Goal: Task Accomplishment & Management: Complete application form

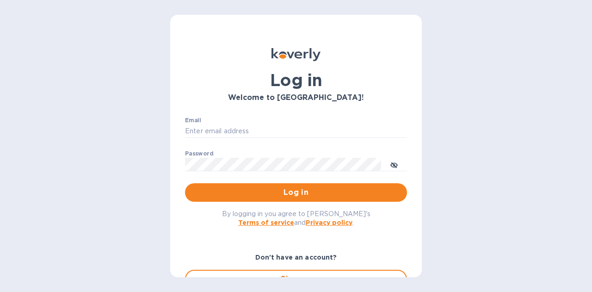
click at [267, 122] on div "Email ​" at bounding box center [296, 133] width 222 height 33
click at [274, 128] on input "Email" at bounding box center [296, 131] width 222 height 14
type input "[PERSON_NAME][EMAIL_ADDRESS][DOMAIN_NAME]"
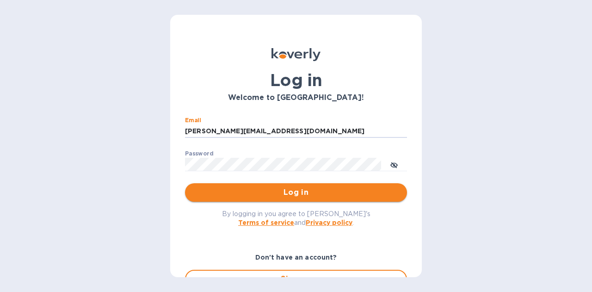
click at [285, 195] on span "Log in" at bounding box center [295, 192] width 207 height 11
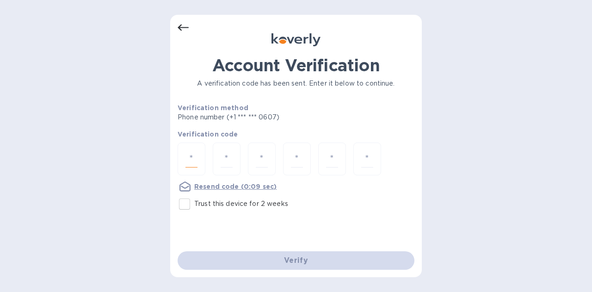
click at [187, 155] on input "number" at bounding box center [191, 158] width 12 height 17
type input "7"
type input "0"
type input "2"
type input "0"
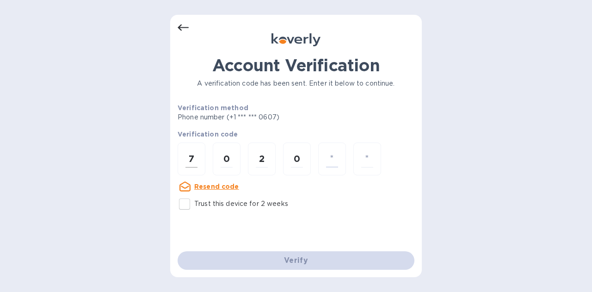
type input "0"
type input "6"
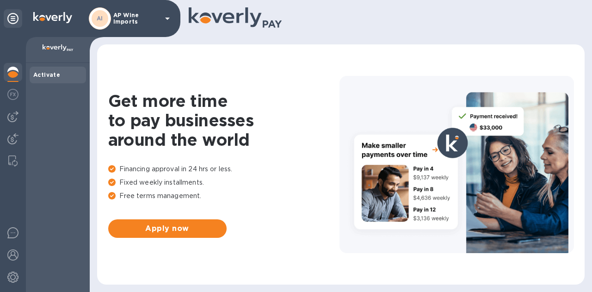
click at [154, 26] on div "AI AP Wine Imports" at bounding box center [131, 18] width 84 height 22
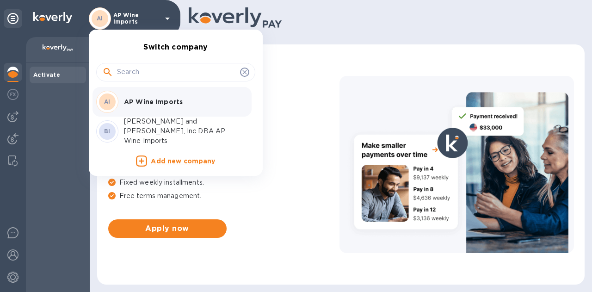
click at [154, 132] on p "Brunet and Friedberg, Inc DBA AP Wine Imports" at bounding box center [182, 130] width 116 height 29
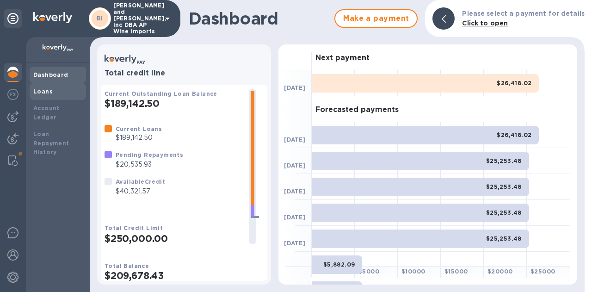
click at [47, 86] on div "Loans" at bounding box center [58, 91] width 56 height 17
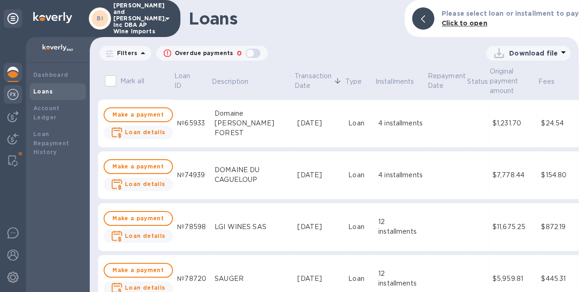
click at [15, 96] on img at bounding box center [12, 94] width 11 height 11
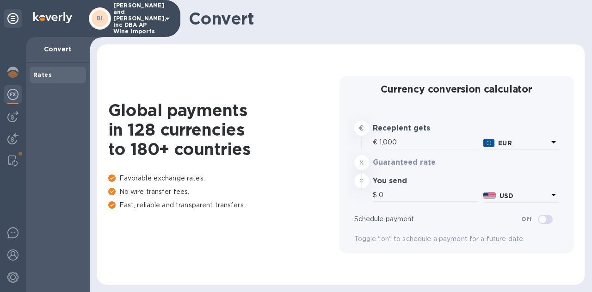
type input "1,169.23"
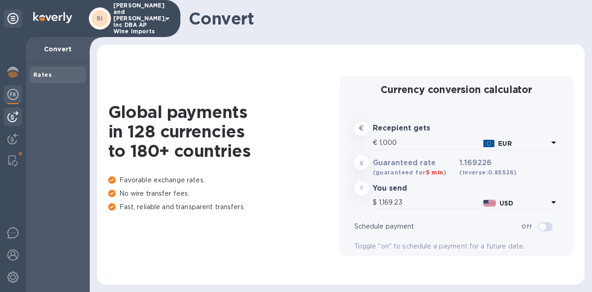
click at [18, 112] on img at bounding box center [12, 116] width 11 height 11
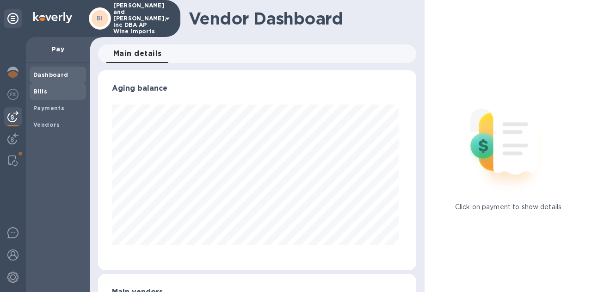
scroll to position [200, 314]
click at [42, 94] on b "Bills" at bounding box center [40, 91] width 14 height 7
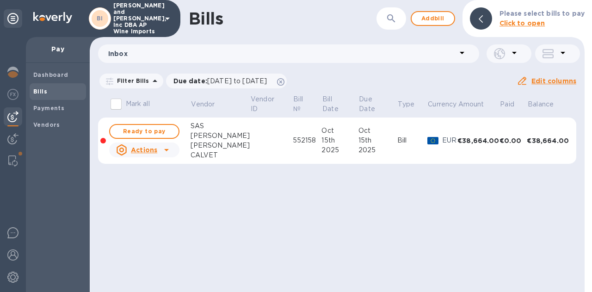
click at [486, 139] on div "€38,664.00" at bounding box center [478, 140] width 42 height 9
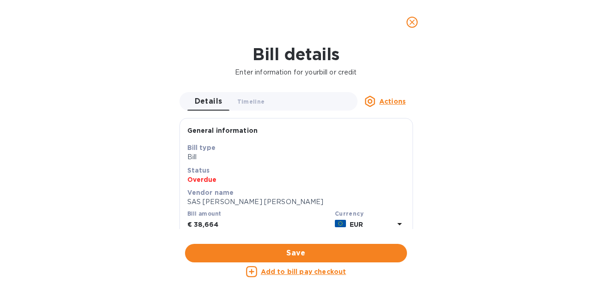
click at [409, 201] on div "General information Save Bill type Bill Status Overdue Vendor name SAS BENOIT V…" at bounding box center [295, 257] width 233 height 278
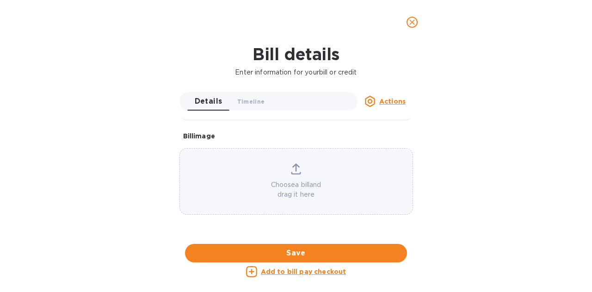
scroll to position [508, 0]
click at [484, 159] on div "Bill details Enter information for your bill or credit Details 0 Timeline 0 Act…" at bounding box center [296, 167] width 592 height 247
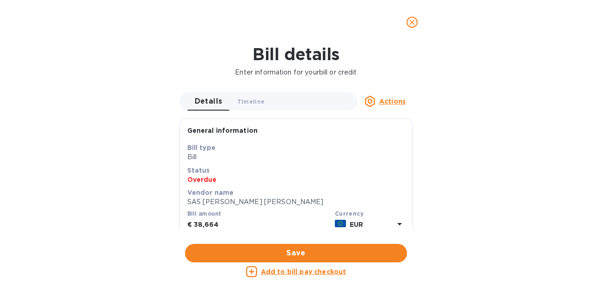
click at [382, 99] on u "Actions" at bounding box center [392, 101] width 26 height 7
click at [267, 104] on div at bounding box center [296, 146] width 592 height 292
click at [411, 21] on icon "close" at bounding box center [411, 22] width 9 height 9
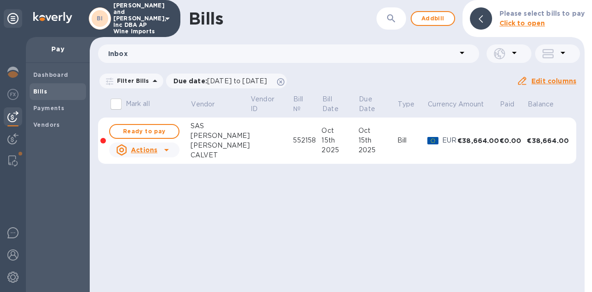
click at [153, 153] on p "Actions" at bounding box center [144, 149] width 26 height 9
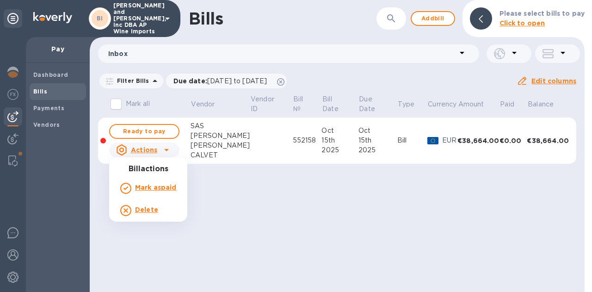
click at [311, 222] on div at bounding box center [296, 146] width 592 height 292
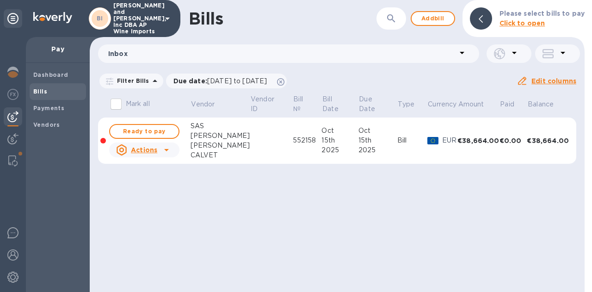
click at [552, 79] on u "Edit columns" at bounding box center [553, 80] width 45 height 7
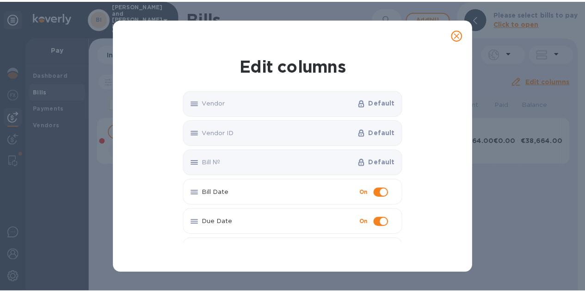
scroll to position [134, 0]
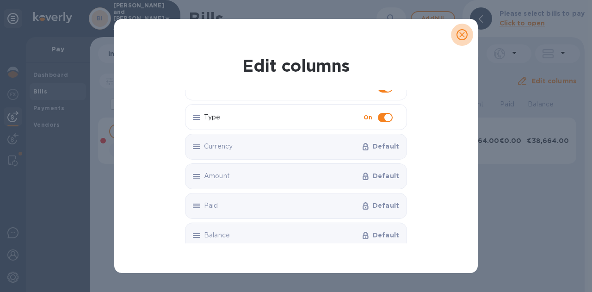
click at [464, 38] on icon "close" at bounding box center [461, 34] width 9 height 9
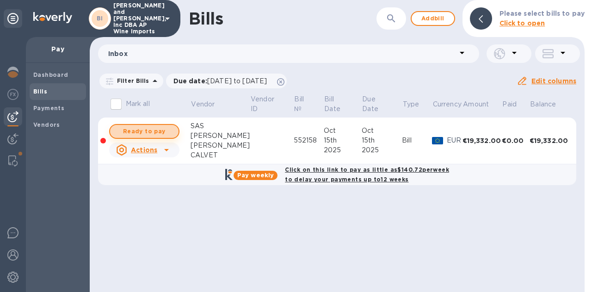
click at [151, 129] on span "Ready to pay" at bounding box center [144, 131] width 54 height 11
checkbox input "true"
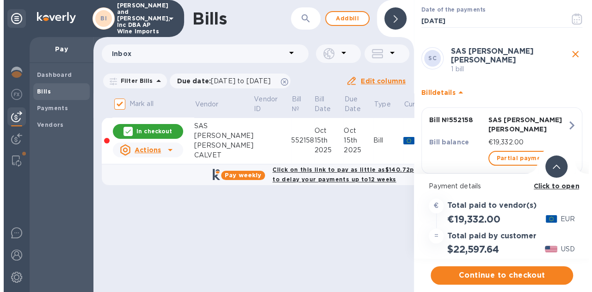
scroll to position [56, 0]
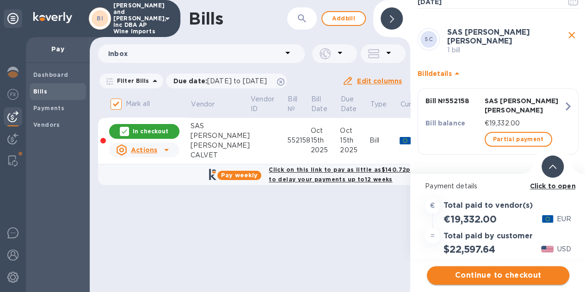
click at [490, 273] on span "Continue to checkout" at bounding box center [498, 274] width 128 height 11
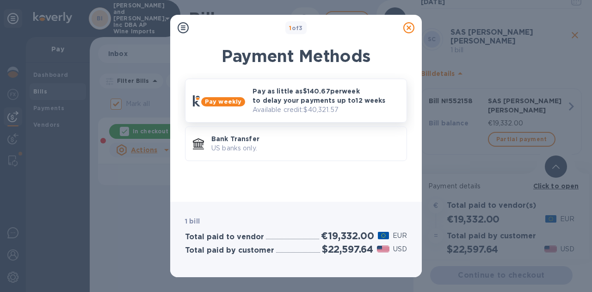
click at [326, 102] on p "Pay as little as $140.67 per week to delay your payments up to 12 weeks" at bounding box center [325, 95] width 147 height 18
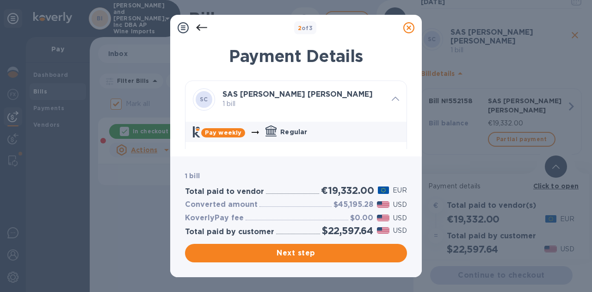
scroll to position [26, 0]
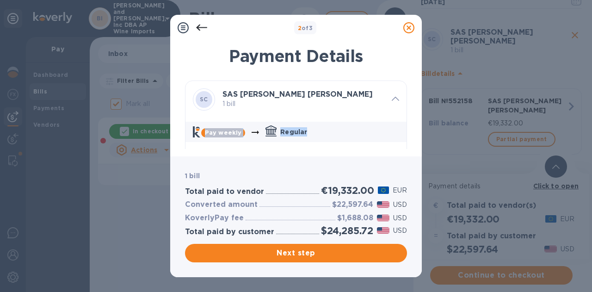
drag, startPoint x: 403, startPoint y: 86, endPoint x: 403, endPoint y: 116, distance: 29.6
click at [402, 118] on div "SC SAS BENOIT VALERIE CALVET 1 bill Pay weekly Regular Select repayment plan Fi…" at bounding box center [296, 282] width 222 height 404
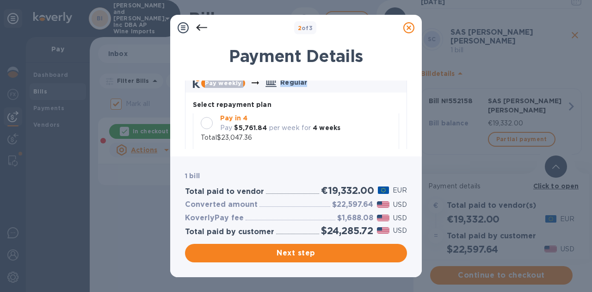
scroll to position [46, 0]
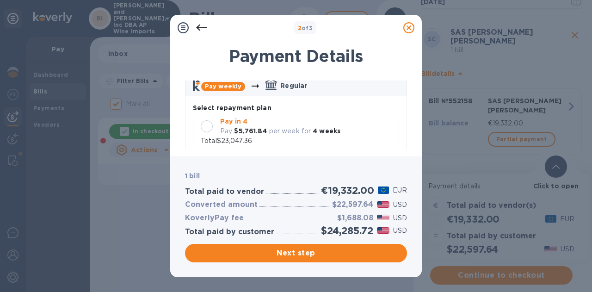
click at [208, 124] on div at bounding box center [207, 126] width 12 height 12
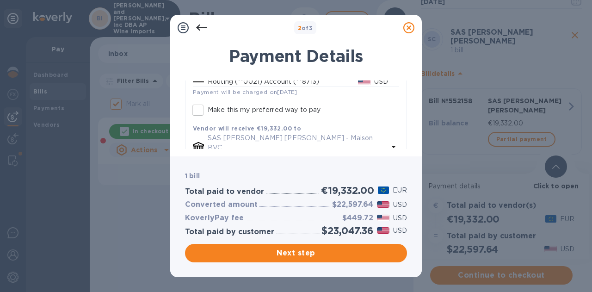
scroll to position [326, 0]
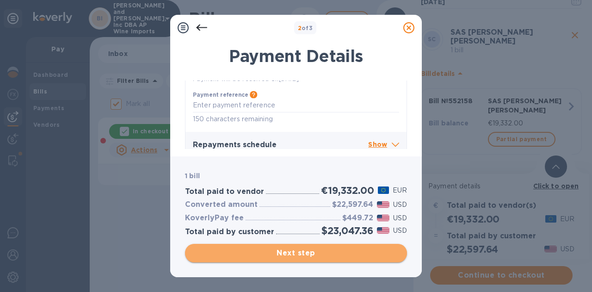
click at [285, 255] on span "Next step" at bounding box center [295, 252] width 207 height 11
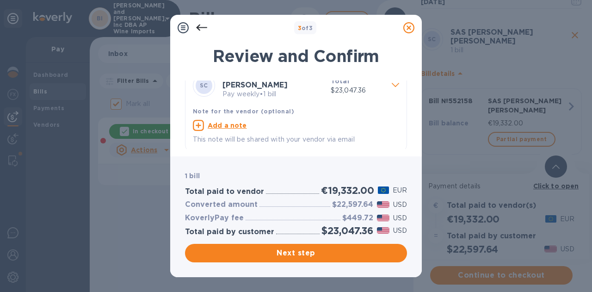
scroll to position [19, 0]
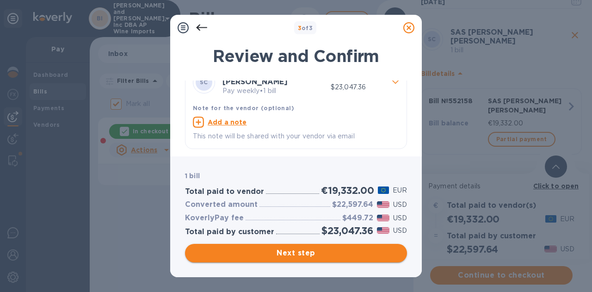
click at [282, 253] on span "Next step" at bounding box center [295, 252] width 207 height 11
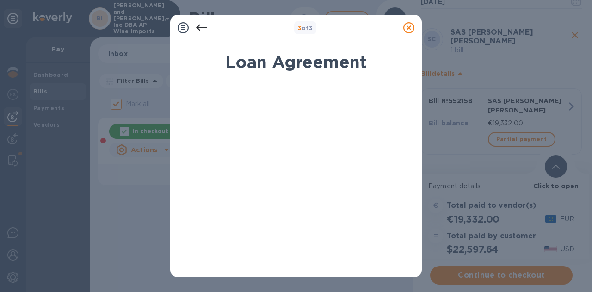
scroll to position [195, 0]
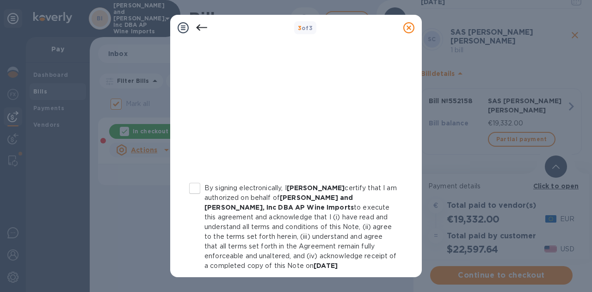
click at [194, 184] on input "By signing electronically, I adam friedberg certify that I am authorized on beh…" at bounding box center [194, 187] width 19 height 19
checkbox input "true"
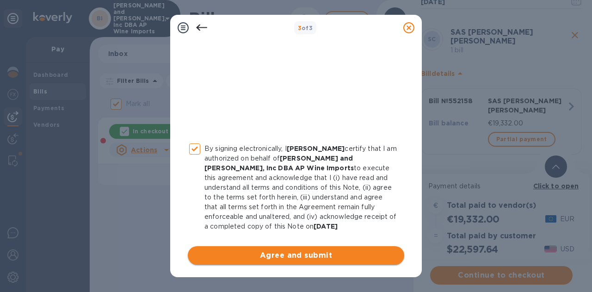
click at [314, 255] on span "Agree and submit" at bounding box center [296, 255] width 202 height 11
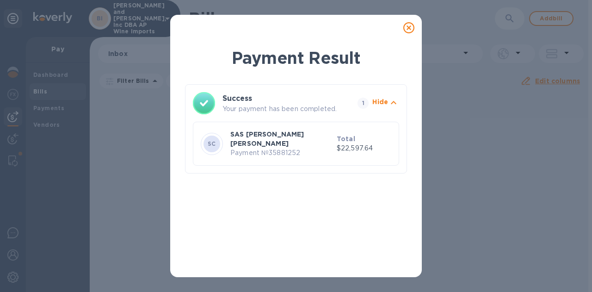
click at [408, 26] on icon at bounding box center [408, 27] width 11 height 11
